Goal: Use online tool/utility: Utilize a website feature to perform a specific function

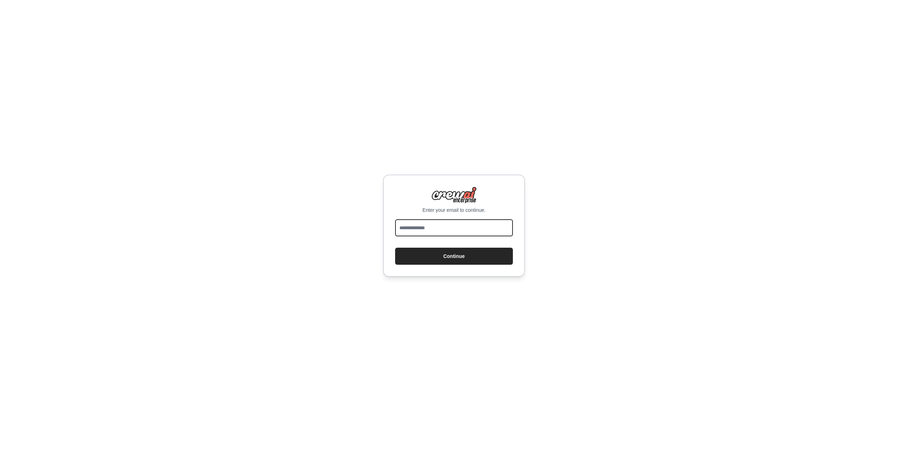
click at [485, 222] on input "email" at bounding box center [454, 227] width 118 height 17
type input "**********"
click at [451, 252] on button "Continue" at bounding box center [454, 255] width 118 height 17
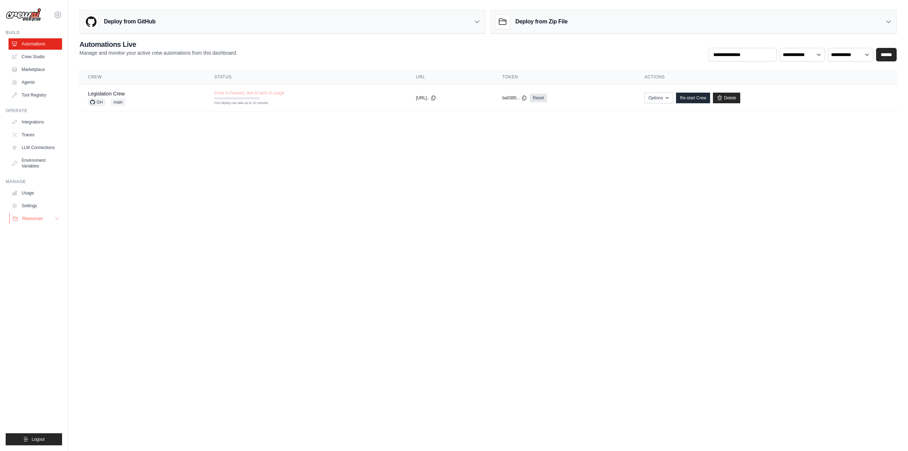
click at [45, 218] on button "Resources" at bounding box center [36, 218] width 54 height 11
click at [45, 217] on button "Resources" at bounding box center [36, 218] width 54 height 11
click at [43, 206] on link "Settings" at bounding box center [36, 205] width 54 height 11
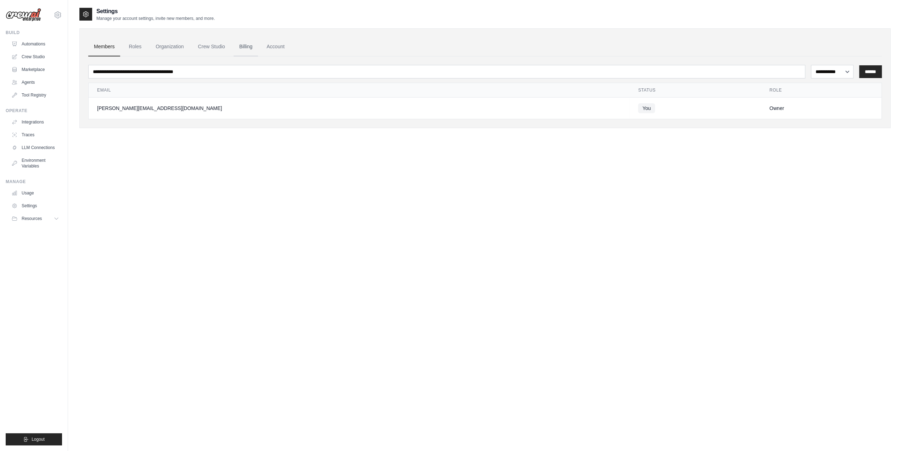
click at [246, 41] on link "Billing" at bounding box center [246, 46] width 24 height 19
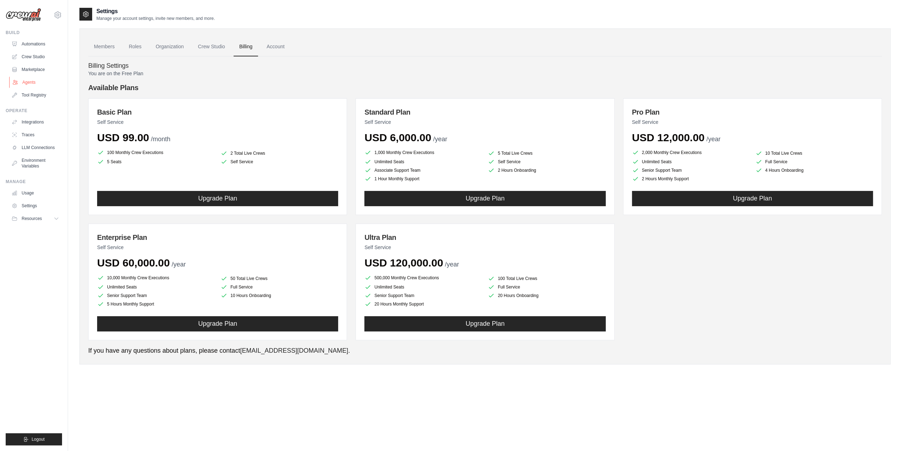
click at [33, 78] on link "Agents" at bounding box center [36, 82] width 54 height 11
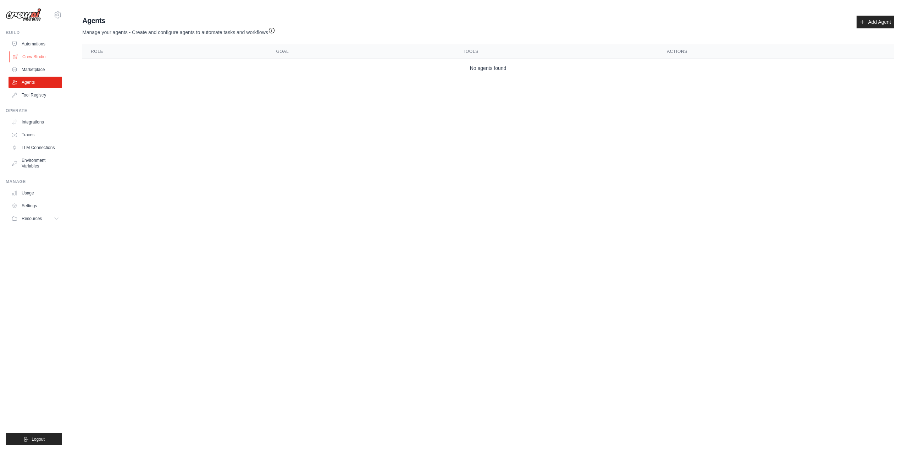
click at [43, 58] on link "Crew Studio" at bounding box center [36, 56] width 54 height 11
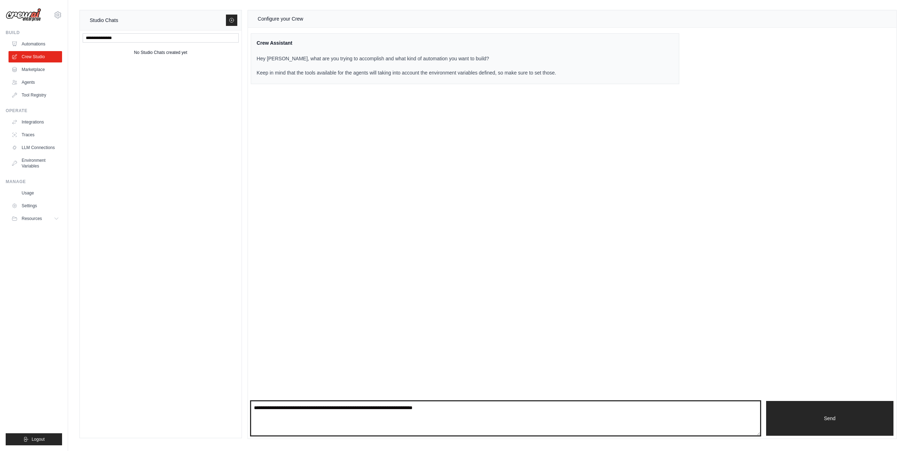
click at [388, 418] on textarea at bounding box center [505, 418] width 509 height 35
paste textarea "**********"
click at [254, 403] on textarea "**********" at bounding box center [505, 418] width 509 height 34
paste textarea "**********"
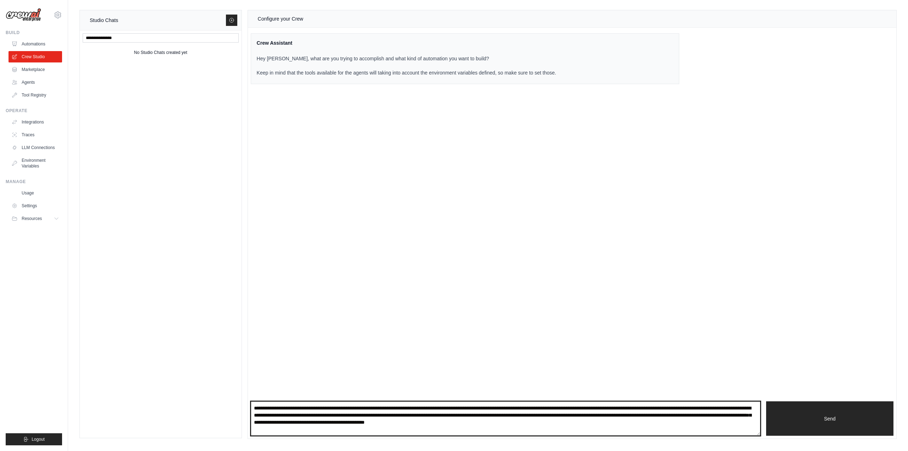
scroll to position [3, 0]
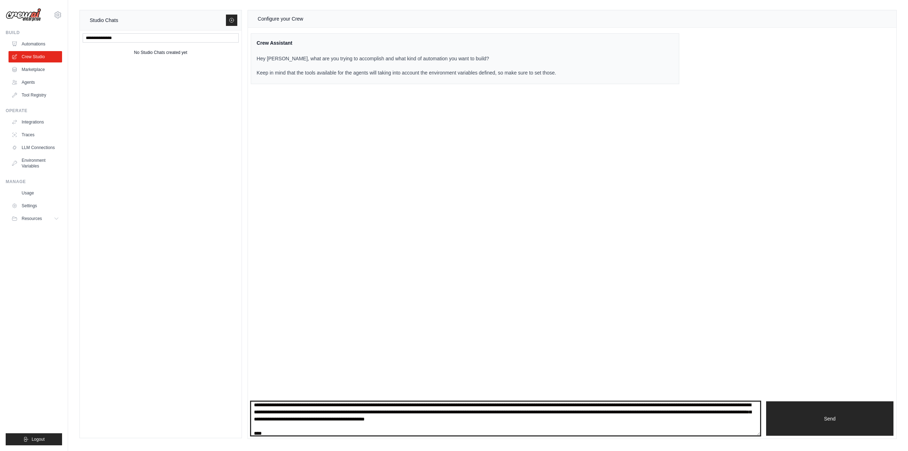
click at [654, 420] on textarea "**********" at bounding box center [505, 418] width 509 height 34
click at [630, 429] on textarea "**********" at bounding box center [505, 418] width 509 height 34
drag, startPoint x: 362, startPoint y: 410, endPoint x: 362, endPoint y: 402, distance: 7.8
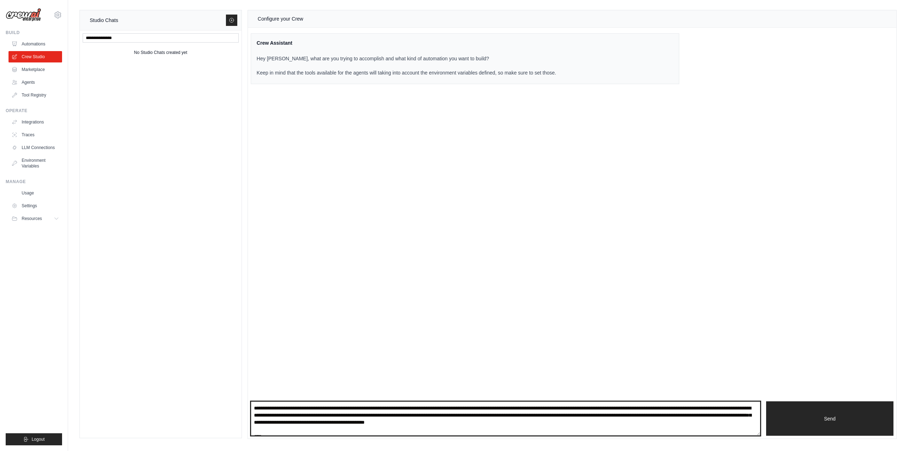
click at [362, 403] on textarea "**********" at bounding box center [505, 418] width 509 height 34
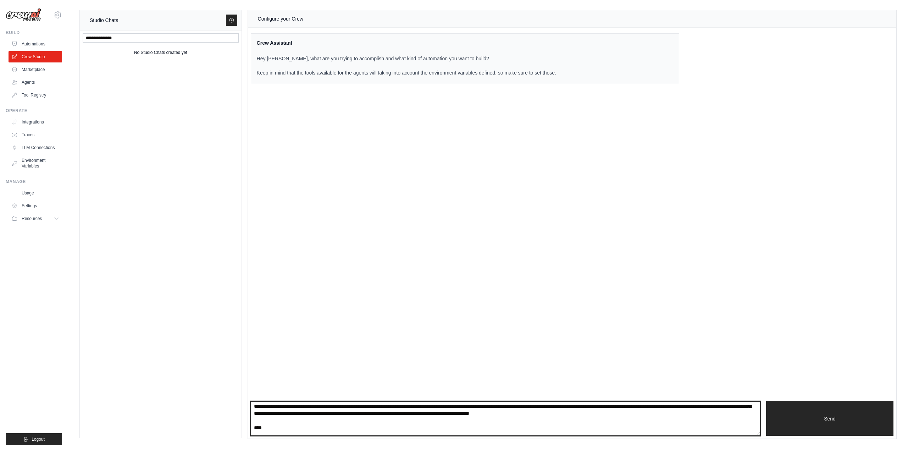
scroll to position [35, 0]
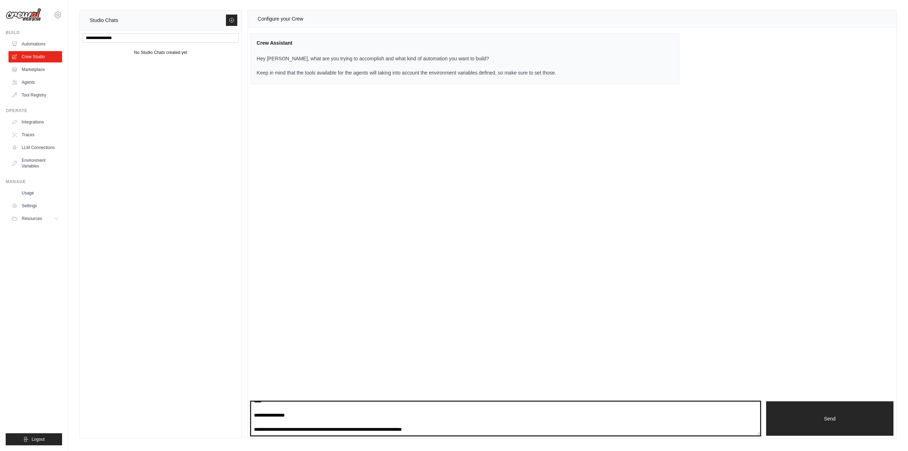
click at [335, 412] on textarea at bounding box center [505, 418] width 509 height 34
click at [358, 428] on textarea at bounding box center [505, 418] width 509 height 34
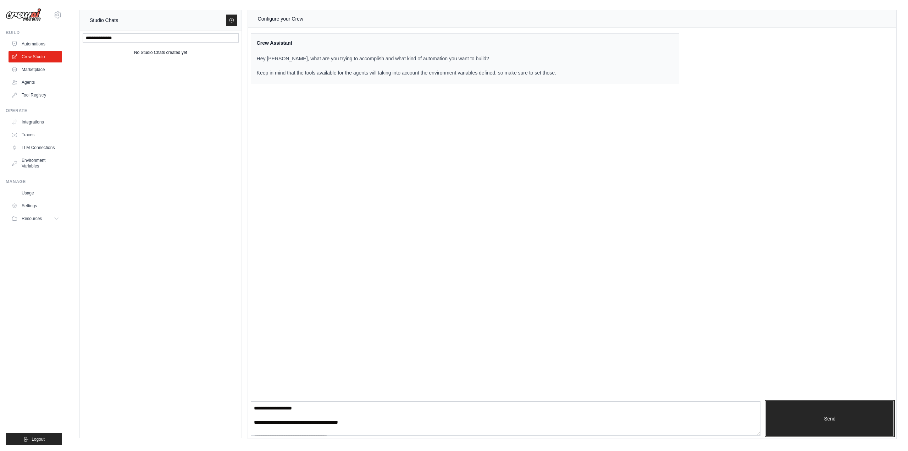
drag, startPoint x: 837, startPoint y: 423, endPoint x: 441, endPoint y: 445, distance: 397.3
click at [450, 442] on main "Studio Chats No Studio Chats created yet Configure your Crew Crew Assistant Hey…" at bounding box center [487, 223] width 839 height 446
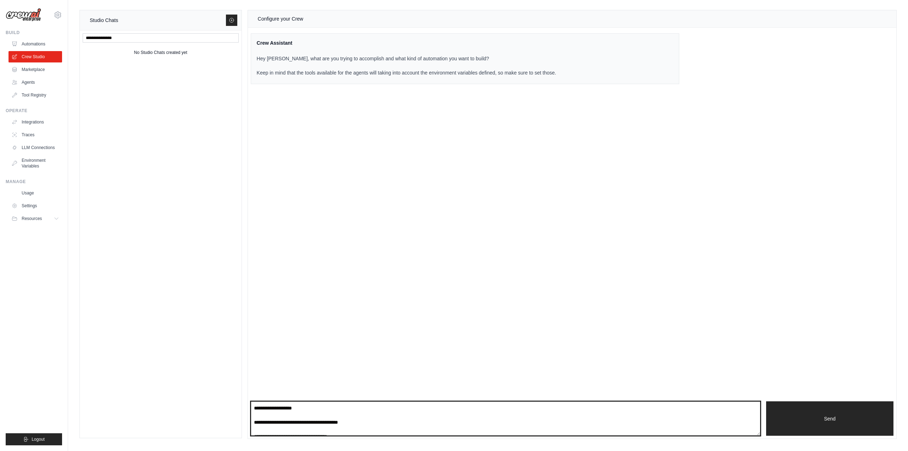
click at [345, 430] on textarea at bounding box center [505, 418] width 509 height 34
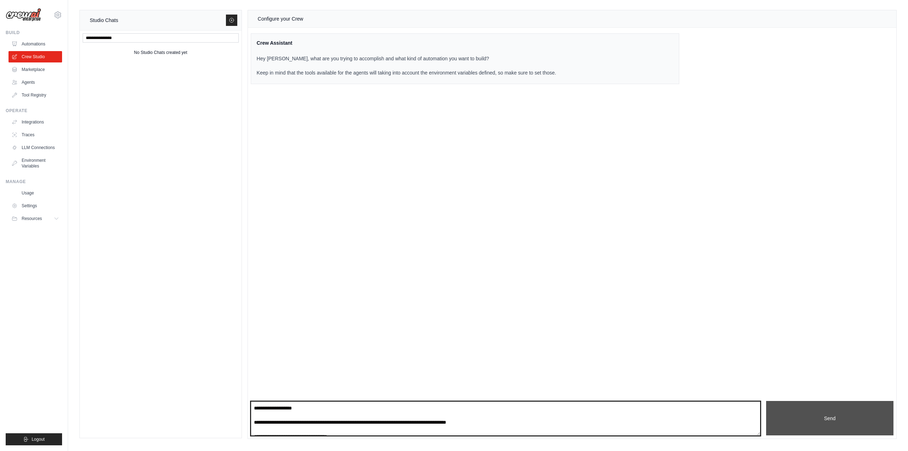
type textarea "**********"
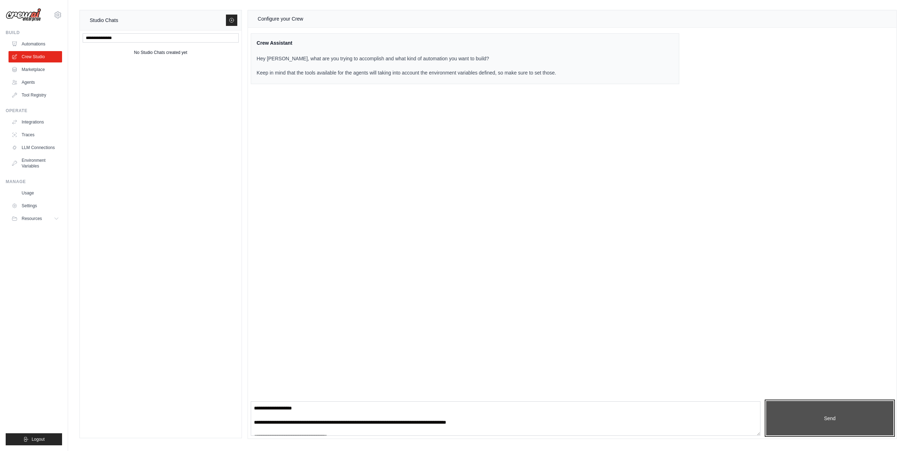
click at [794, 418] on button "Send" at bounding box center [829, 418] width 127 height 34
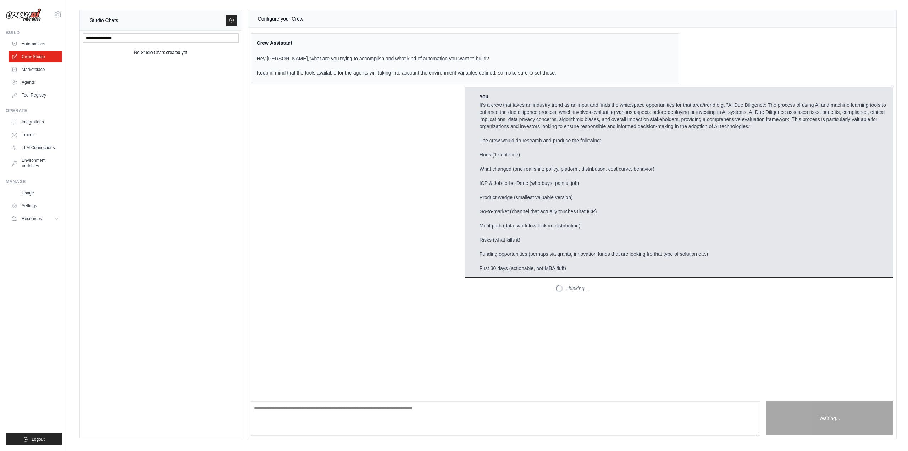
scroll to position [0, 0]
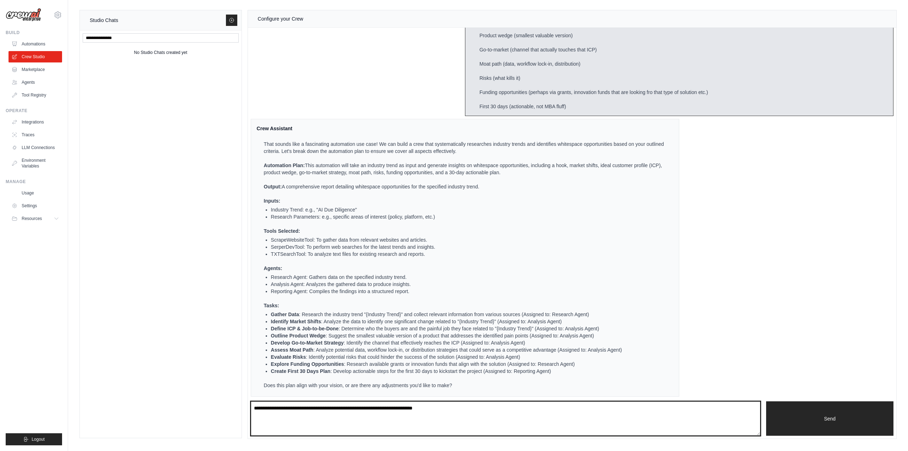
click at [447, 414] on textarea at bounding box center [505, 418] width 509 height 34
type textarea "*"
type textarea "**********"
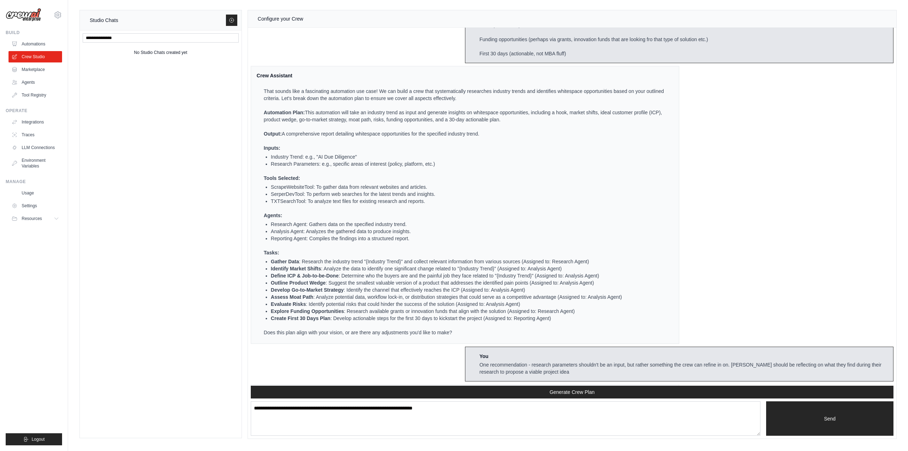
scroll to position [509, 0]
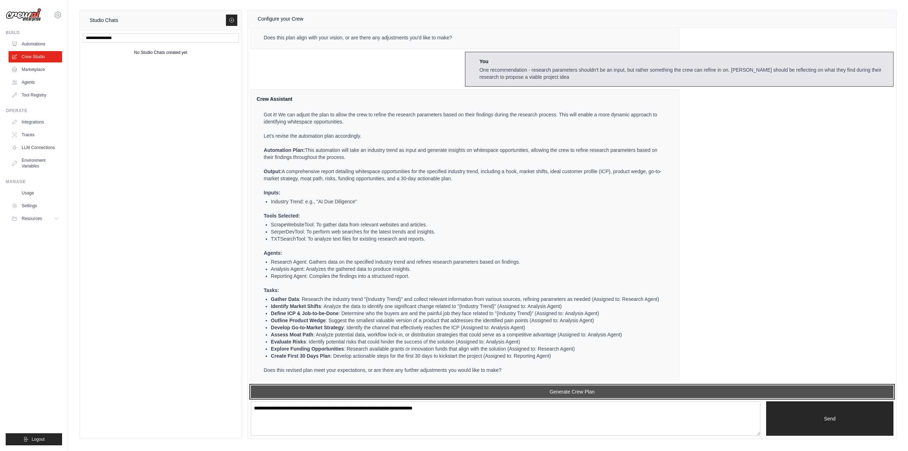
click at [458, 389] on button "Generate Crew Plan" at bounding box center [572, 391] width 642 height 13
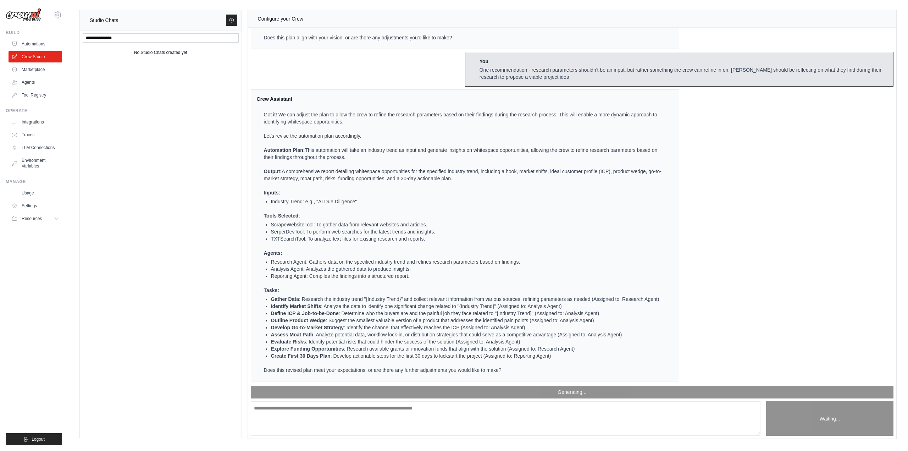
scroll to position [930, 0]
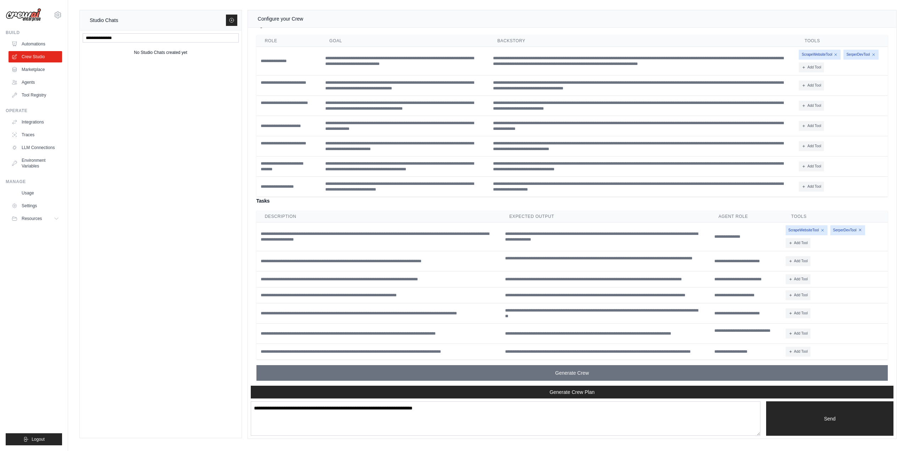
click at [859, 228] on icon at bounding box center [860, 230] width 4 height 4
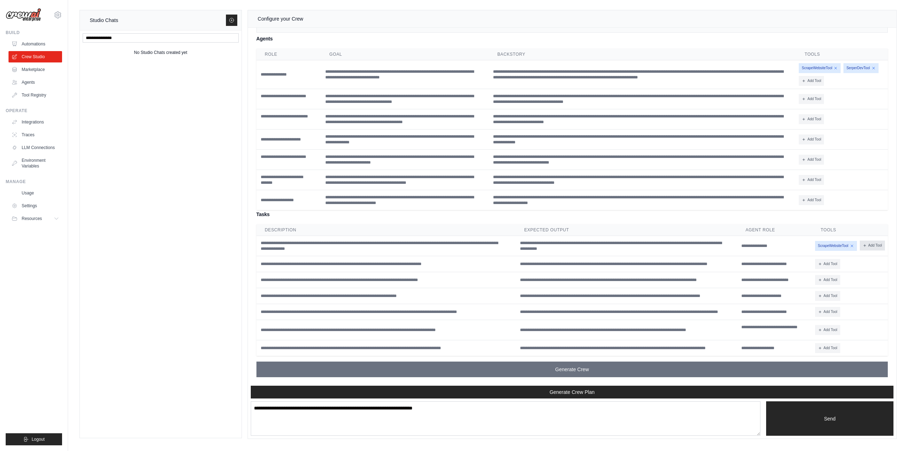
click at [859, 246] on button "Add Tool" at bounding box center [871, 245] width 25 height 10
click at [854, 249] on div "ScrapeWebsiteTool Add Tool CodeDocsSearchTool" at bounding box center [850, 246] width 70 height 10
click at [859, 248] on button "Add Tool" at bounding box center [871, 245] width 25 height 10
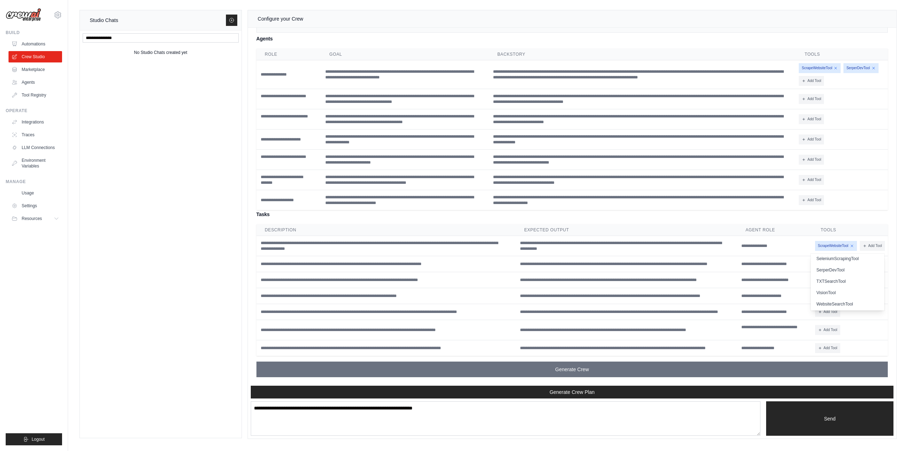
scroll to position [177, 0]
click at [810, 270] on button "SerperDevTool" at bounding box center [846, 264] width 73 height 11
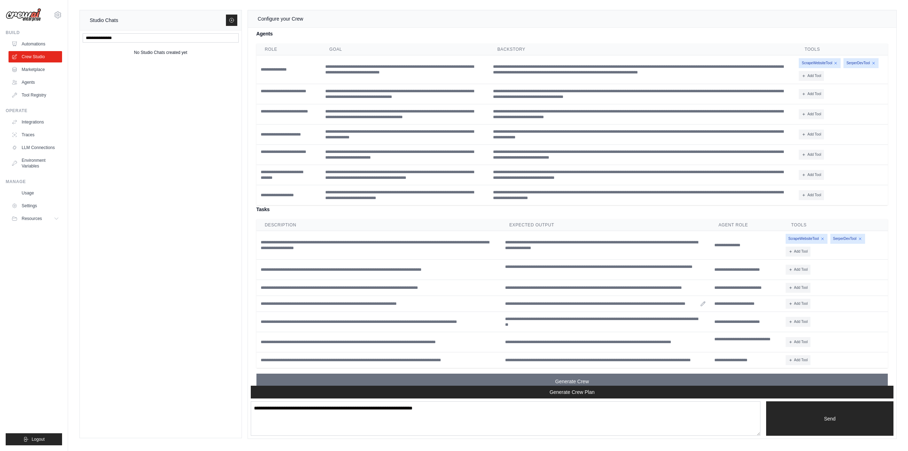
scroll to position [930, 0]
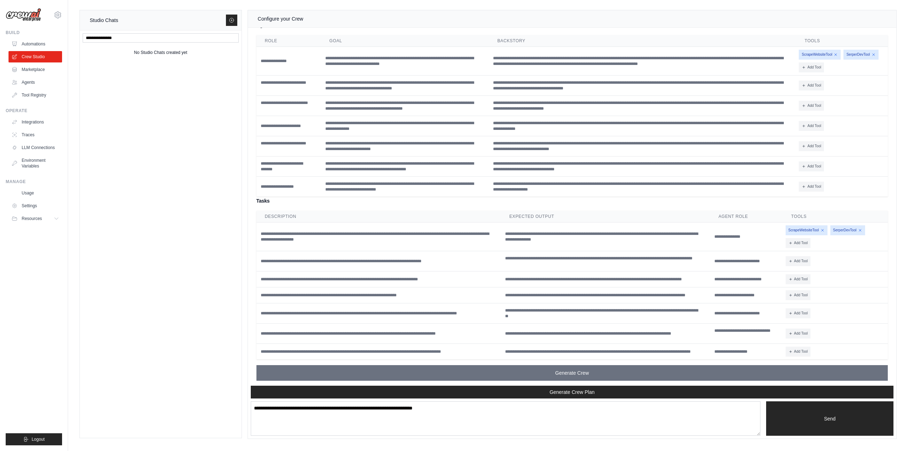
drag, startPoint x: 560, startPoint y: 367, endPoint x: 507, endPoint y: 212, distance: 163.3
click at [507, 212] on div "**********" at bounding box center [571, 200] width 631 height 359
click at [814, 163] on button "Add Tool" at bounding box center [810, 166] width 25 height 10
click at [796, 183] on button "SerperDevTool" at bounding box center [785, 184] width 73 height 11
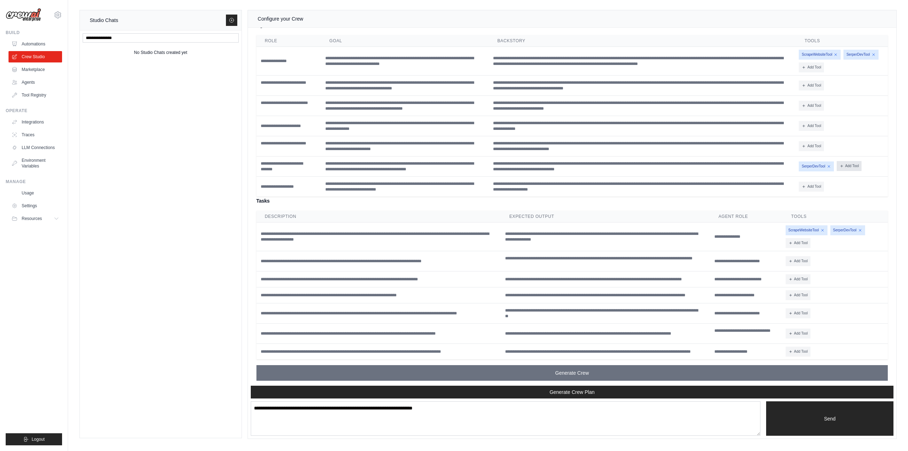
click at [843, 162] on button "Add Tool" at bounding box center [848, 166] width 25 height 10
click at [823, 188] on button "ScrapeWebsiteTool" at bounding box center [823, 191] width 73 height 11
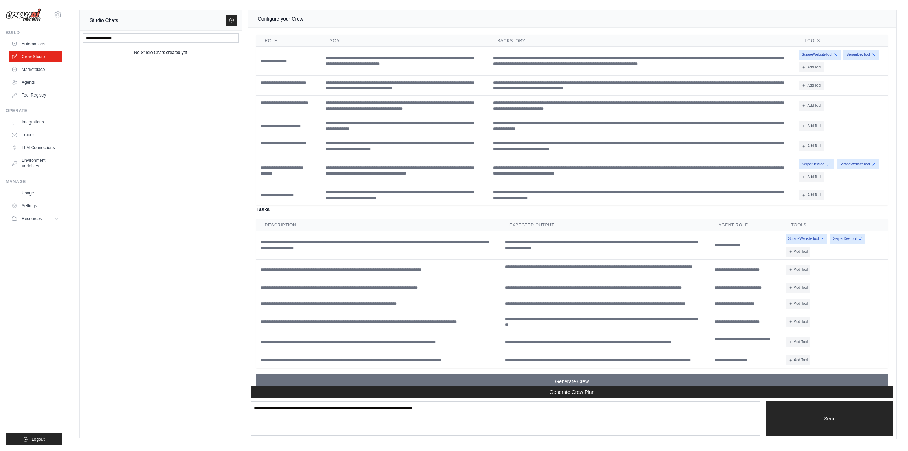
click at [865, 175] on div "SerperDevTool ScrapeWebsiteTool Add Tool CodeDocsSearchTool CSVSearchTool [GEOG…" at bounding box center [841, 170] width 86 height 23
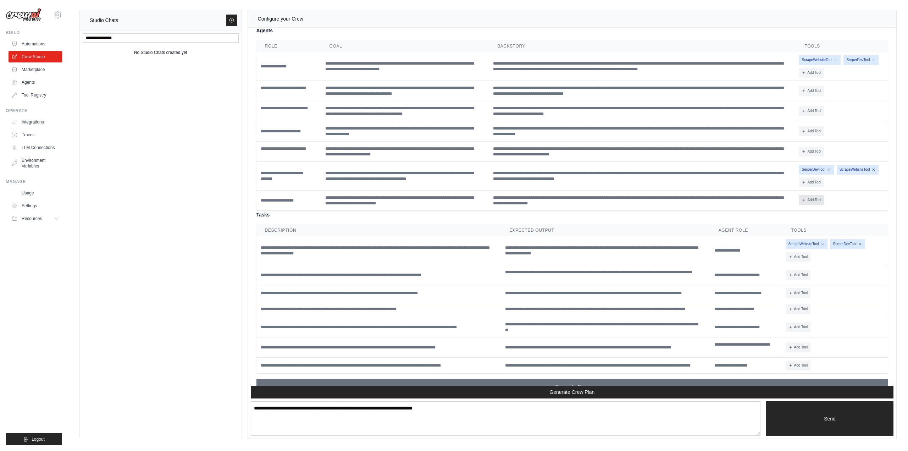
scroll to position [868, 0]
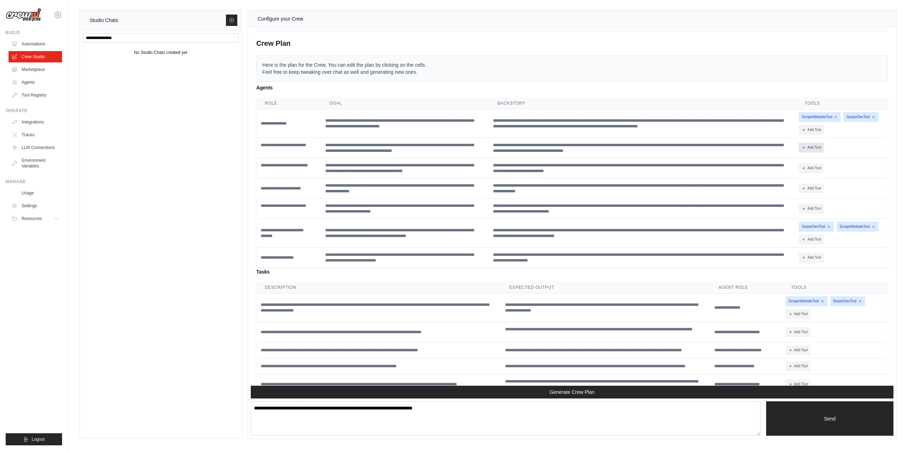
click at [805, 146] on button "Add Tool" at bounding box center [810, 148] width 25 height 10
click at [781, 198] on button "SerperDevTool" at bounding box center [785, 201] width 73 height 11
click at [847, 144] on button "Add Tool" at bounding box center [848, 148] width 25 height 10
click at [817, 177] on button "ScrapeWebsiteTool" at bounding box center [823, 179] width 73 height 11
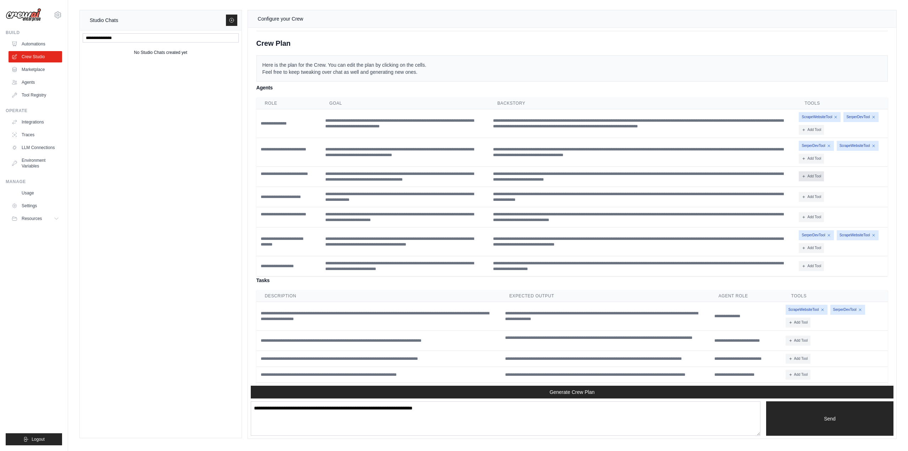
click at [810, 171] on button "Add Tool" at bounding box center [810, 176] width 25 height 10
click at [797, 206] on button "ScrapeWebsiteTool" at bounding box center [785, 208] width 73 height 11
click at [847, 174] on icon at bounding box center [848, 176] width 4 height 4
click at [833, 195] on button "SerperDevTool" at bounding box center [830, 195] width 73 height 11
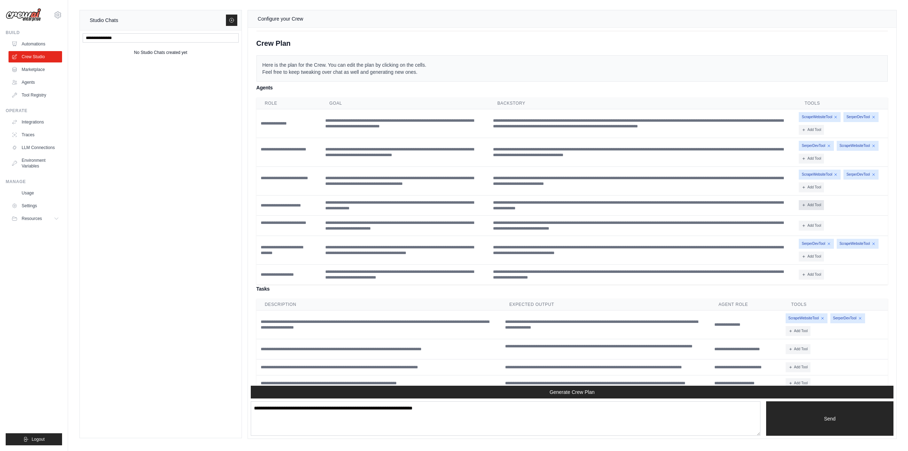
click at [814, 200] on button "Add Tool" at bounding box center [810, 205] width 25 height 10
click at [795, 234] on button "ScrapeWebsiteTool" at bounding box center [785, 236] width 73 height 11
click at [852, 206] on button "Add Tool" at bounding box center [855, 205] width 25 height 10
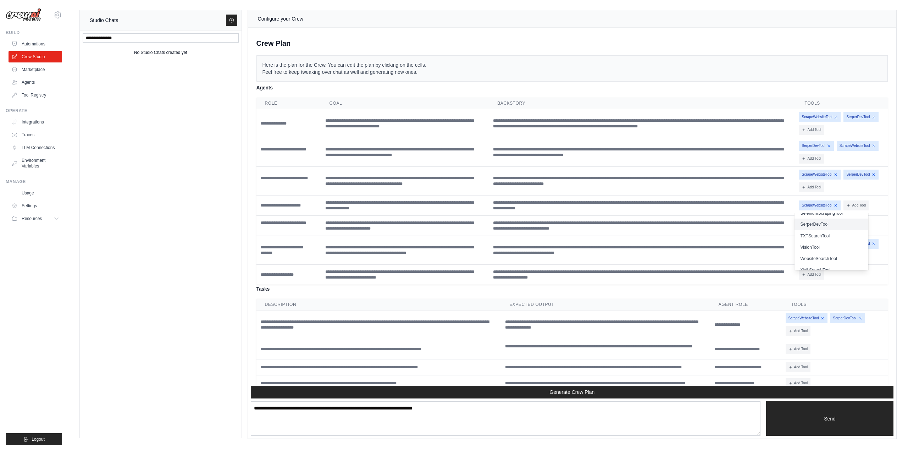
click at [822, 222] on button "SerperDevTool" at bounding box center [830, 223] width 73 height 11
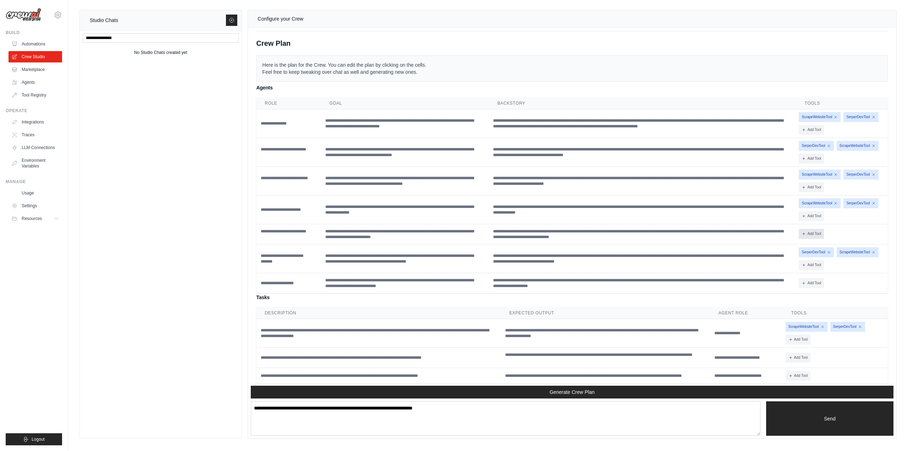
click at [810, 234] on button "Add Tool" at bounding box center [810, 234] width 25 height 10
click at [789, 265] on button "ScrapeWebsiteTool" at bounding box center [785, 265] width 73 height 11
click at [847, 229] on button "Add Tool" at bounding box center [855, 234] width 25 height 10
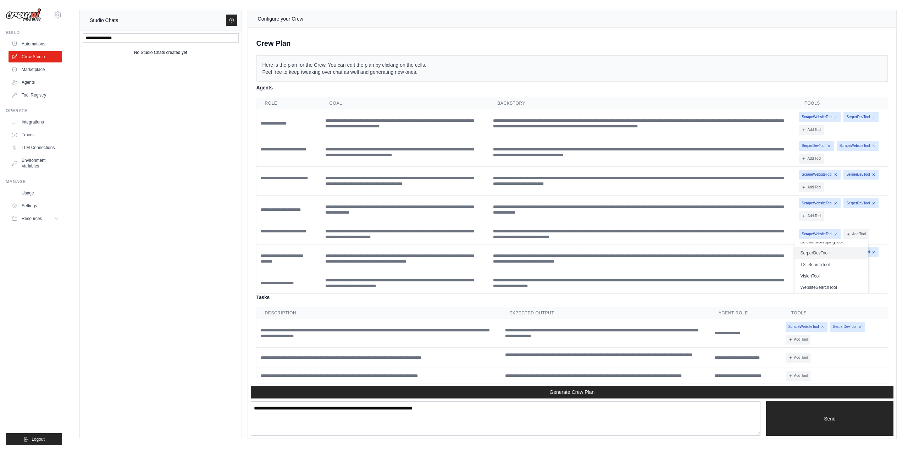
click at [819, 254] on button "SerperDevTool" at bounding box center [830, 252] width 73 height 11
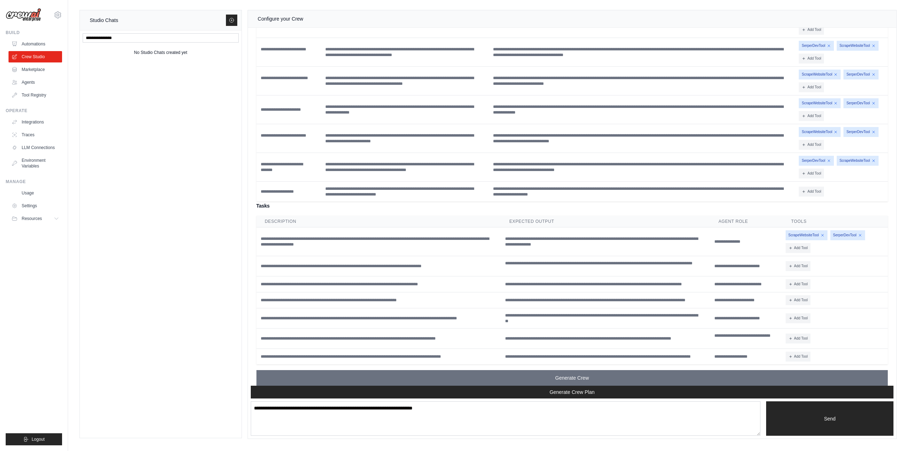
scroll to position [973, 0]
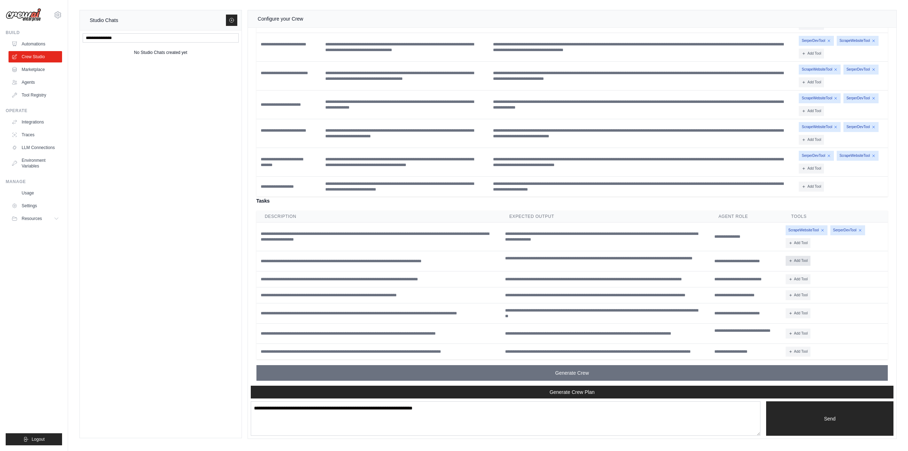
click at [801, 256] on button "Add Tool" at bounding box center [797, 261] width 25 height 10
click at [773, 290] on button "ScrapeWebsiteTool" at bounding box center [772, 292] width 73 height 11
click at [842, 257] on button "Add Tool" at bounding box center [842, 261] width 25 height 10
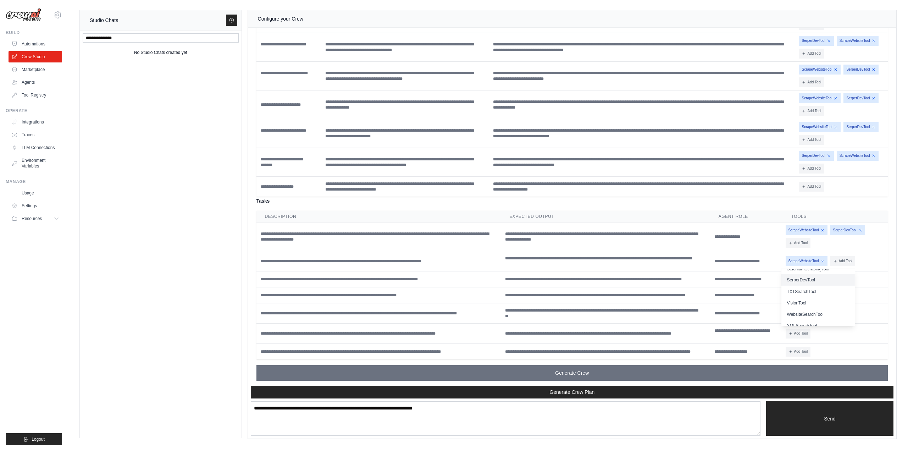
click at [819, 280] on button "SerperDevTool" at bounding box center [817, 279] width 73 height 11
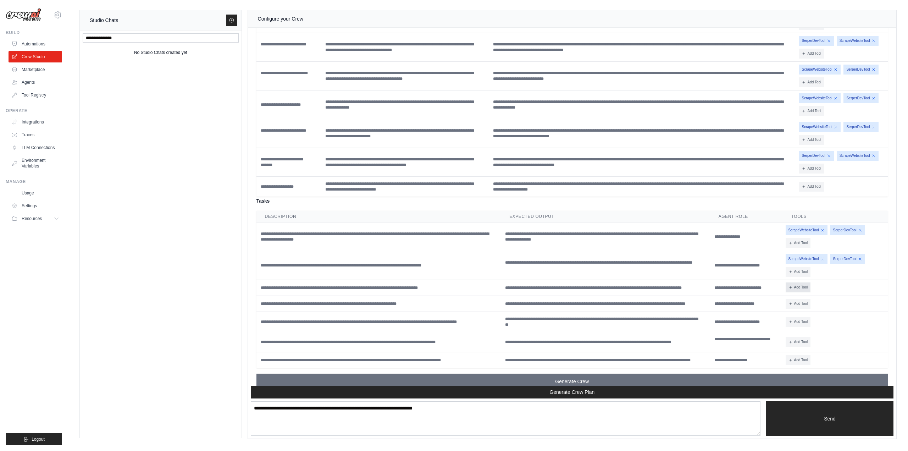
click at [797, 284] on button "Add Tool" at bounding box center [797, 287] width 25 height 10
click at [773, 319] on button "ScrapeWebsiteTool" at bounding box center [772, 318] width 73 height 11
click at [840, 285] on button "Add Tool" at bounding box center [842, 287] width 25 height 10
click at [805, 337] on button "SerperDevTool" at bounding box center [817, 341] width 73 height 11
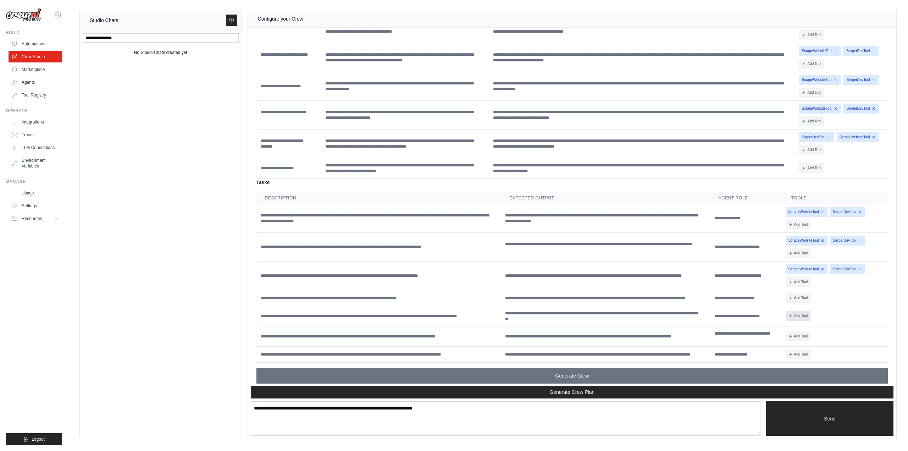
scroll to position [994, 0]
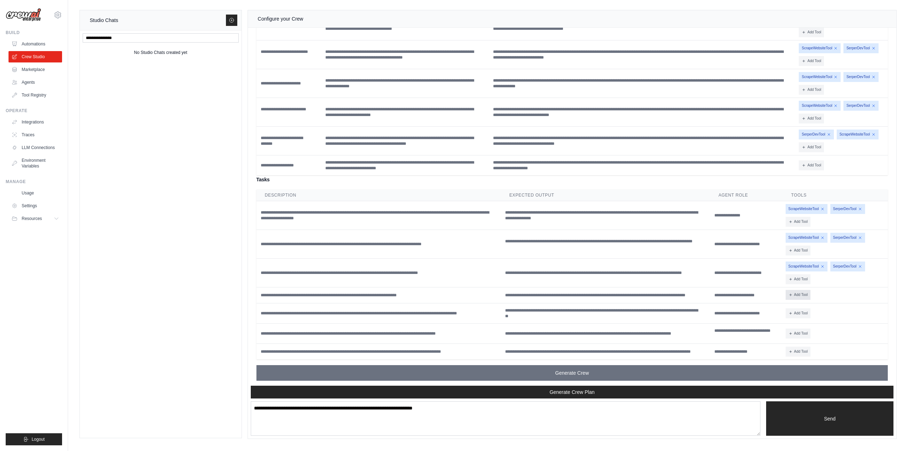
click at [796, 294] on button "Add Tool" at bounding box center [797, 295] width 25 height 10
click at [778, 324] on button "ScrapeWebsiteTool" at bounding box center [772, 326] width 73 height 11
drag, startPoint x: 835, startPoint y: 293, endPoint x: 830, endPoint y: 296, distance: 5.1
click at [833, 293] on icon at bounding box center [835, 294] width 4 height 4
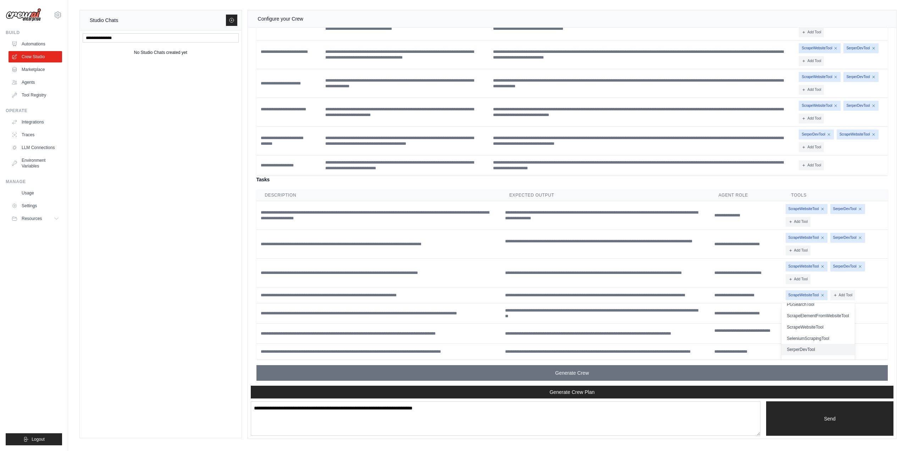
click at [802, 347] on button "SerperDevTool" at bounding box center [817, 349] width 73 height 11
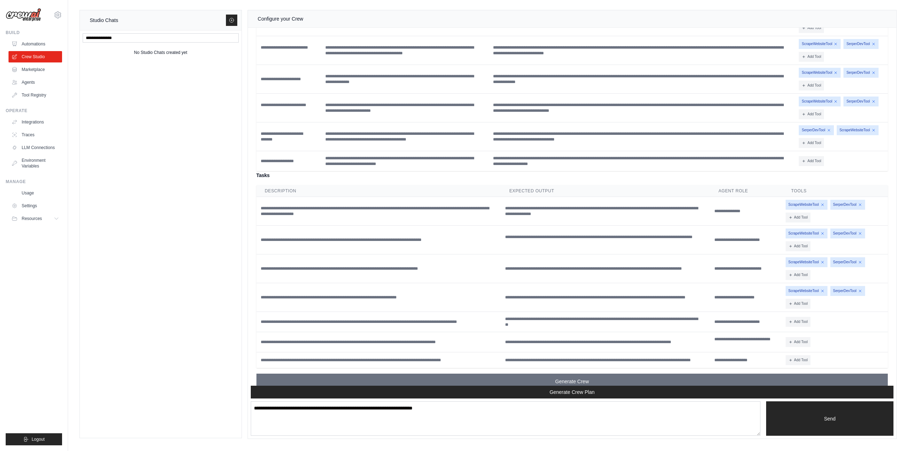
scroll to position [1007, 0]
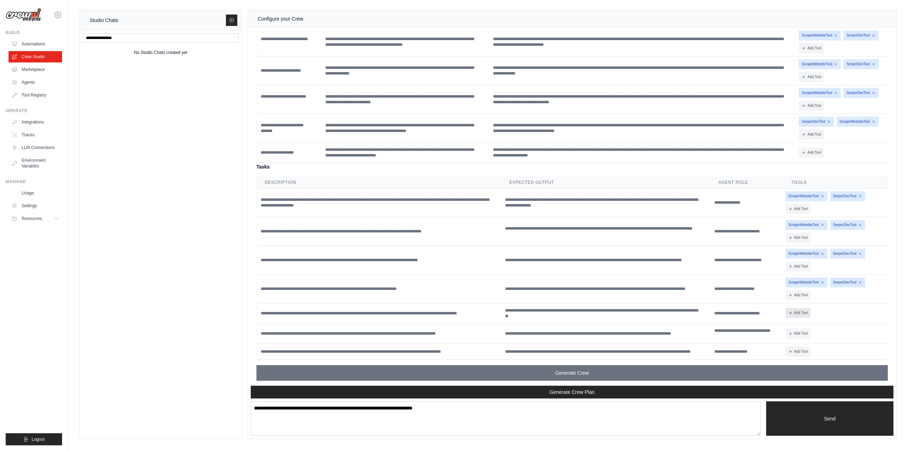
click at [803, 310] on button "Add Tool" at bounding box center [797, 313] width 25 height 10
click at [780, 331] on button "SerperDevTool" at bounding box center [772, 331] width 73 height 11
click at [839, 311] on button "Add Tool" at bounding box center [835, 313] width 25 height 10
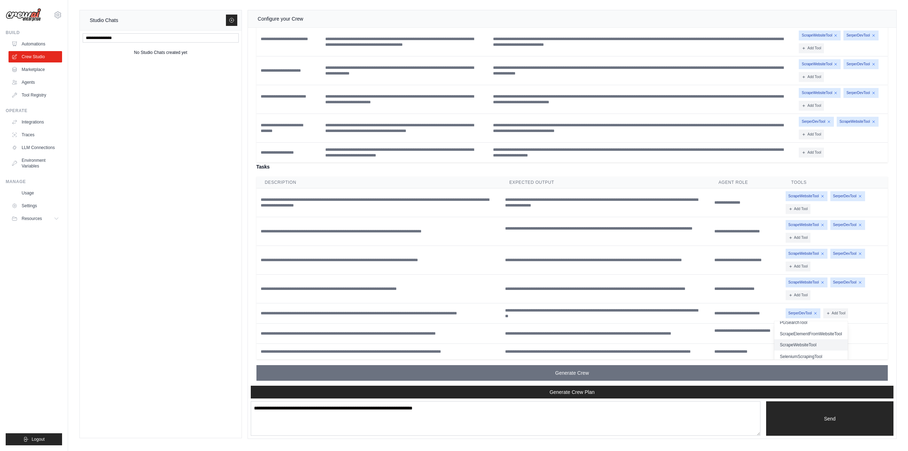
click at [816, 339] on button "ScrapeWebsiteTool" at bounding box center [810, 344] width 73 height 11
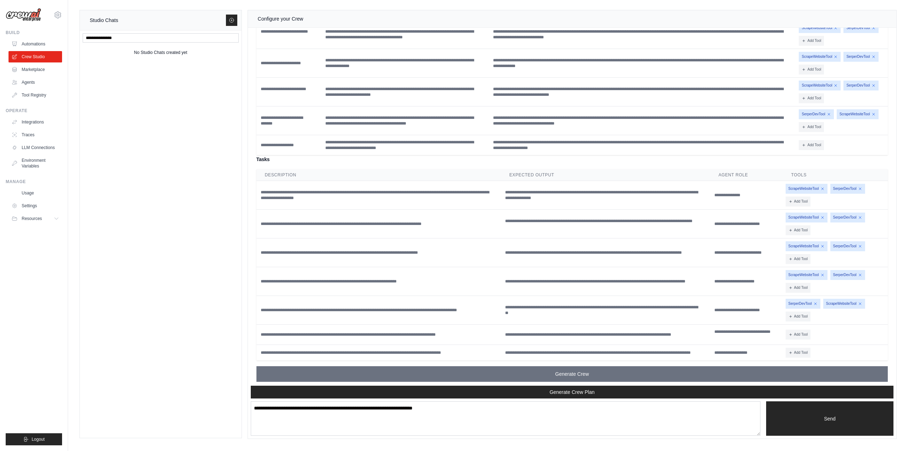
scroll to position [1015, 0]
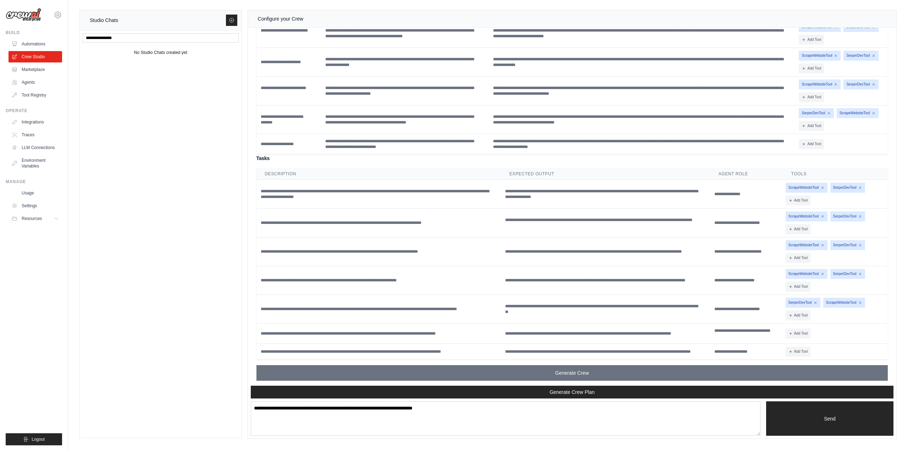
click at [806, 323] on td "Add Tool CodeDocsSearchTool CSVSearchTool [GEOGRAPHIC_DATA]" at bounding box center [834, 333] width 105 height 20
click at [805, 328] on button "Add Tool" at bounding box center [797, 333] width 25 height 10
click at [782, 344] on button "WebsiteSearchTool" at bounding box center [772, 344] width 73 height 11
click at [837, 331] on button "Add Tool" at bounding box center [842, 333] width 25 height 10
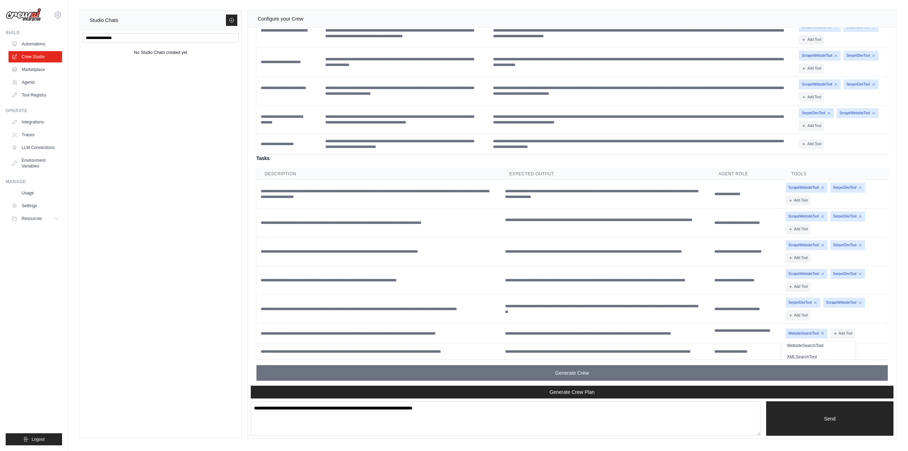
click at [822, 331] on icon at bounding box center [822, 333] width 4 height 4
click at [798, 329] on button "Add Tool" at bounding box center [797, 333] width 25 height 10
click at [787, 343] on button "SerperDevTool" at bounding box center [772, 346] width 73 height 11
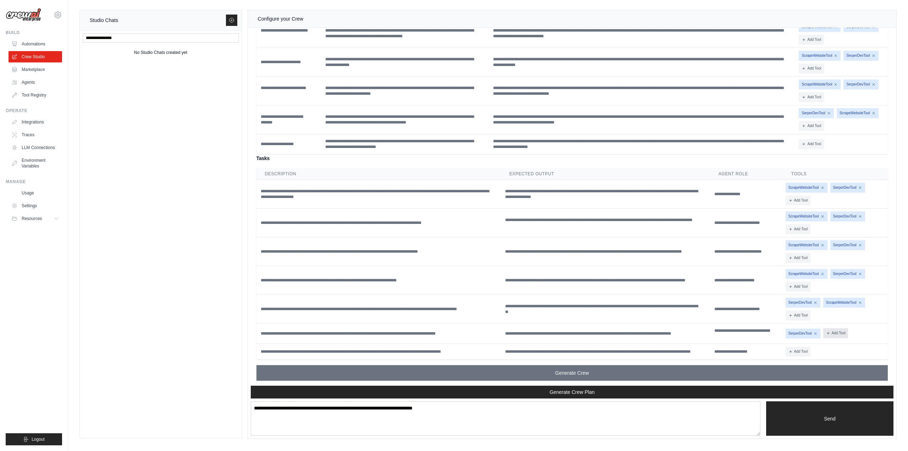
click at [835, 334] on button "Add Tool" at bounding box center [835, 333] width 25 height 10
click at [817, 354] on button "ScrapeWebsiteTool" at bounding box center [810, 359] width 73 height 11
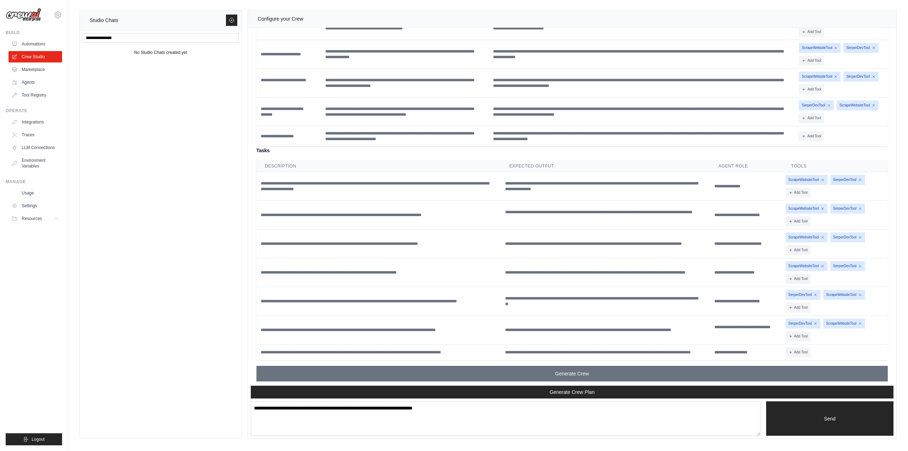
scroll to position [1024, 0]
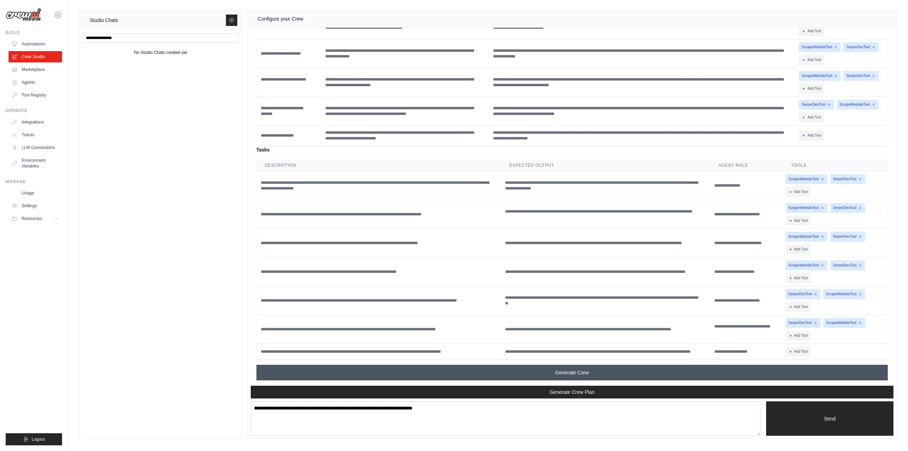
click at [635, 370] on button "Generate Crew" at bounding box center [571, 372] width 631 height 16
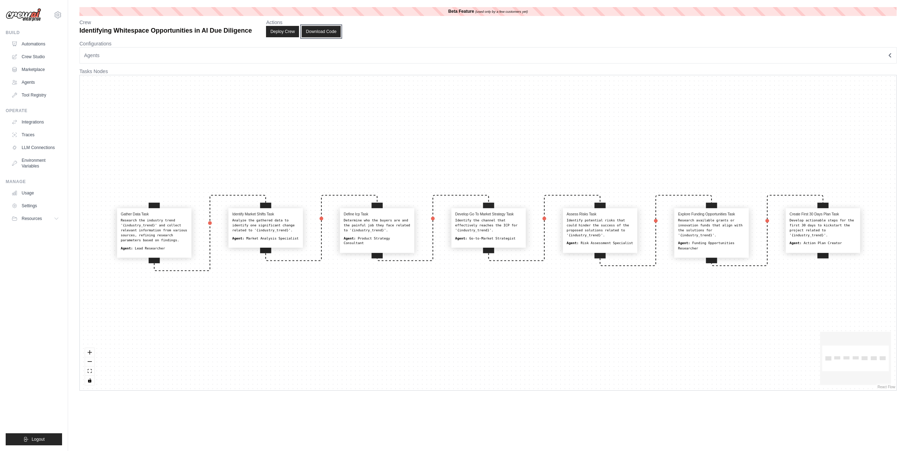
click at [332, 32] on button "Download Code" at bounding box center [321, 31] width 39 height 11
